Goal: Task Accomplishment & Management: Manage account settings

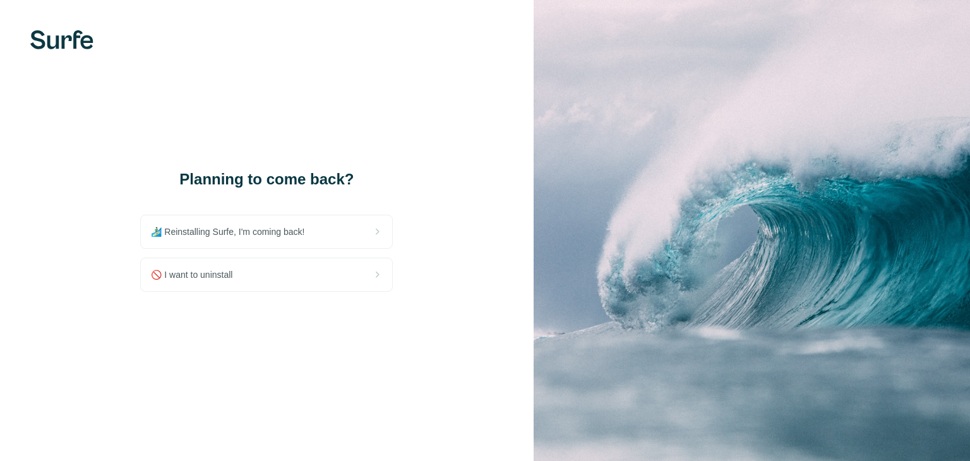
click at [279, 280] on div "🚫 I want to uninstall" at bounding box center [266, 274] width 251 height 33
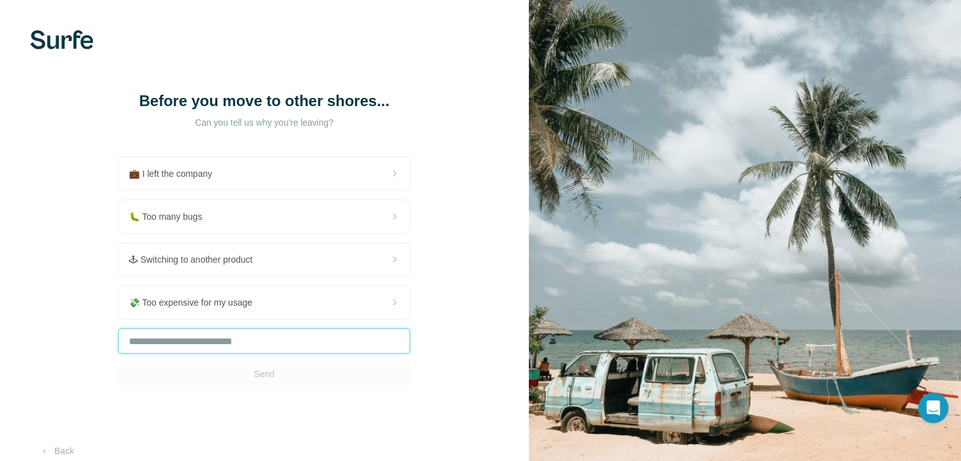
click at [248, 337] on input "text" at bounding box center [264, 340] width 292 height 25
type input "*********"
click at [285, 368] on button "Send" at bounding box center [264, 373] width 292 height 25
